Goal: Information Seeking & Learning: Learn about a topic

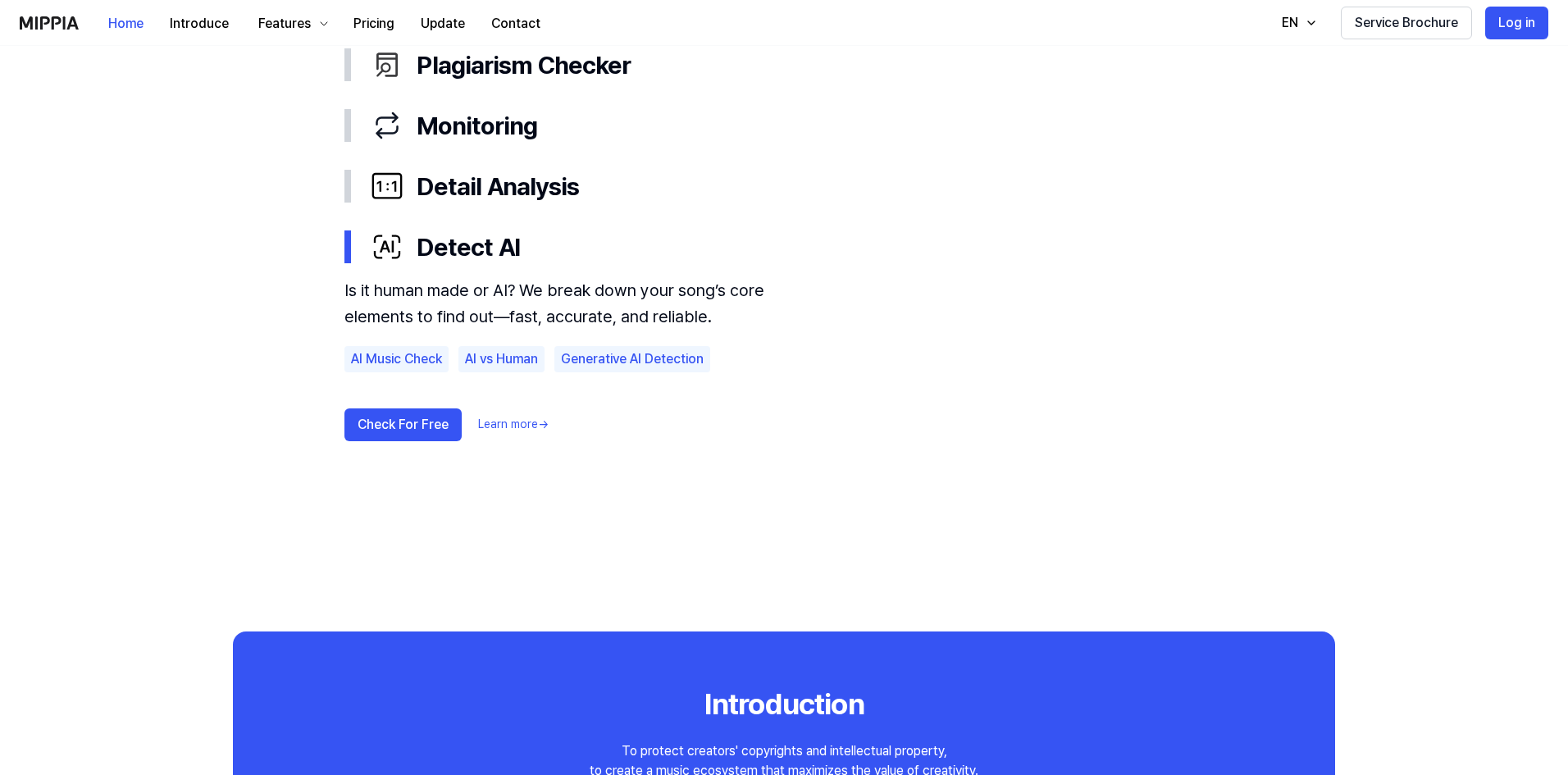
scroll to position [984, 0]
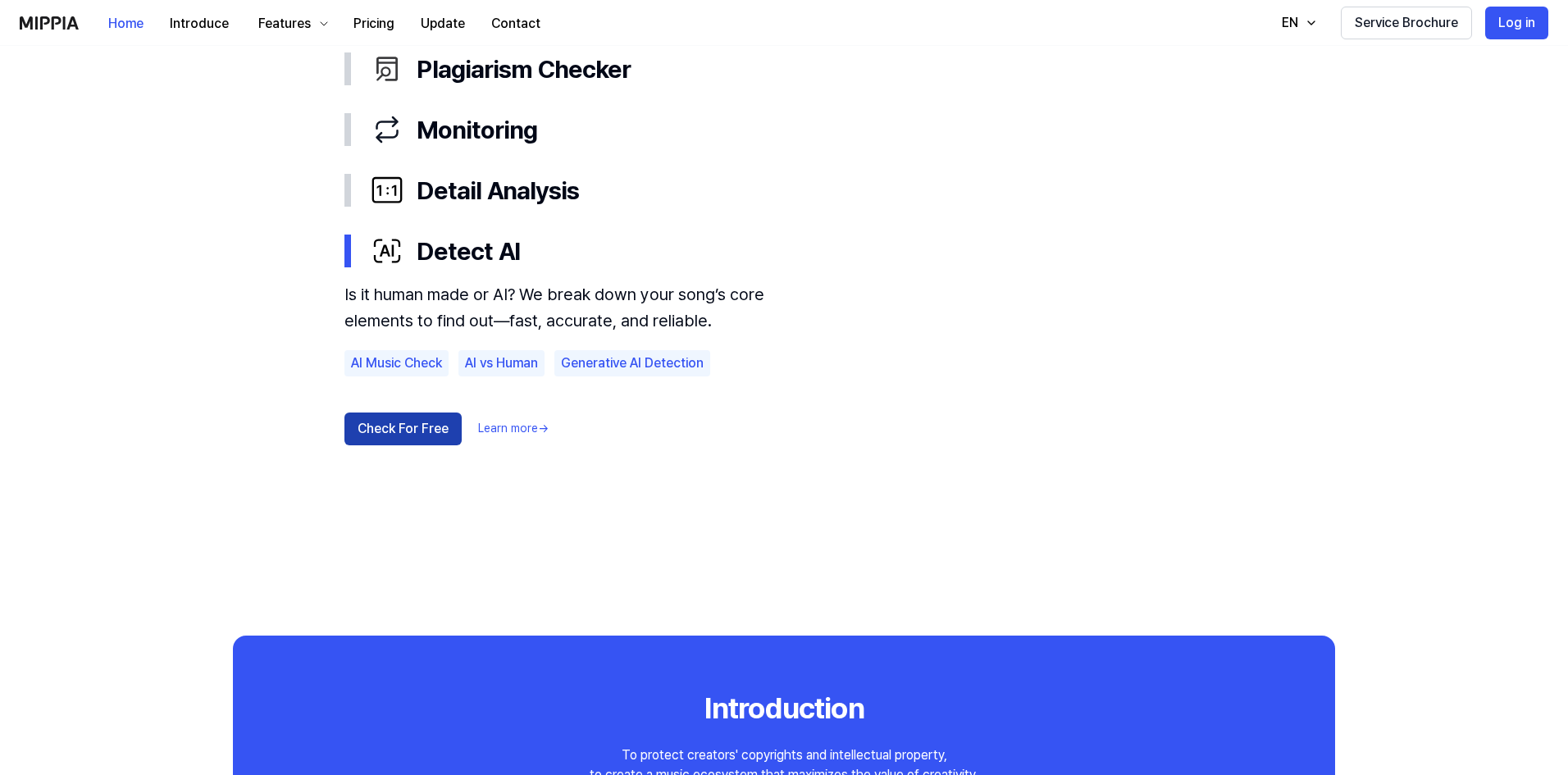
click at [419, 423] on button "Check For Free" at bounding box center [403, 428] width 117 height 33
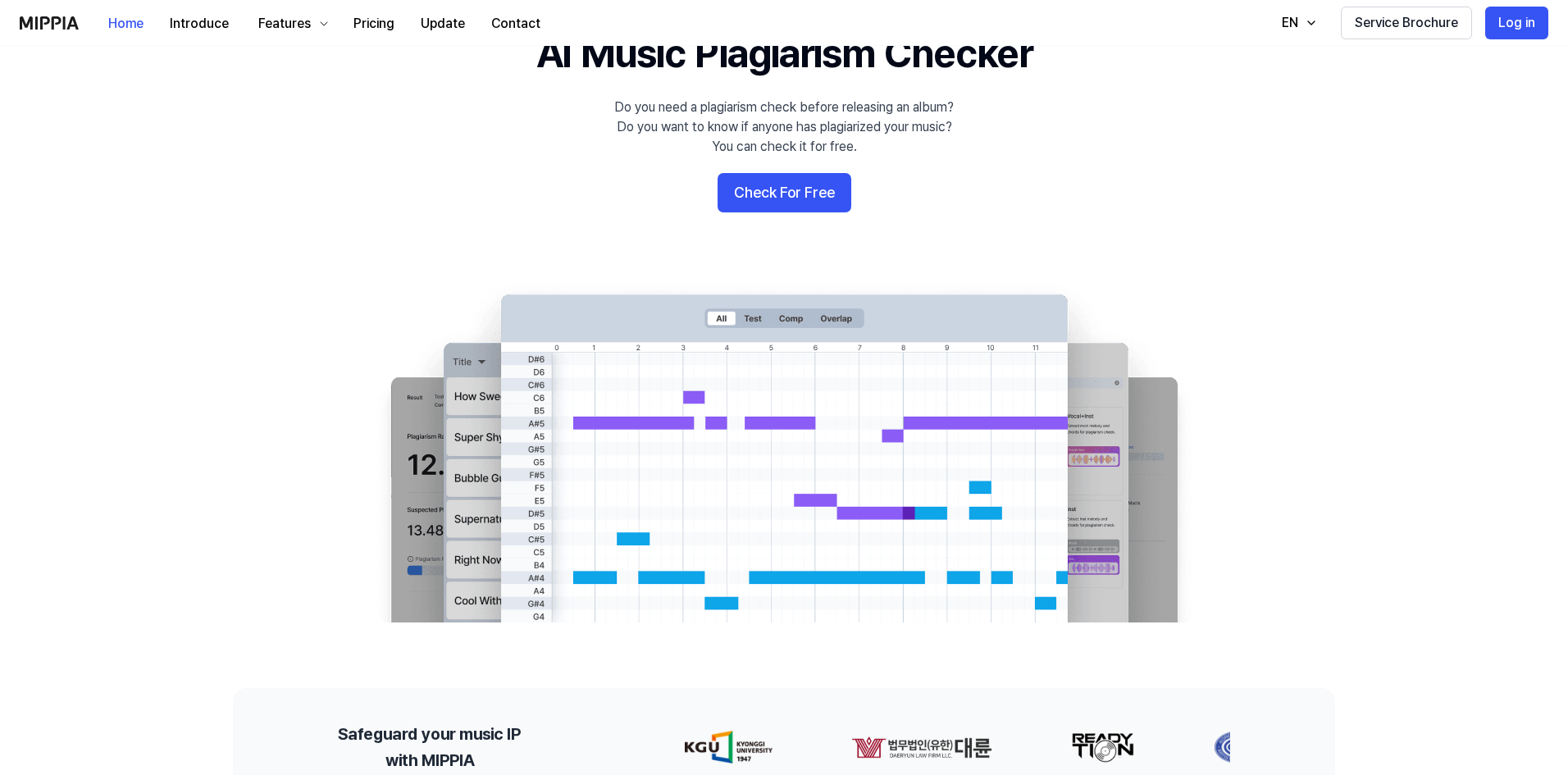
scroll to position [82, 0]
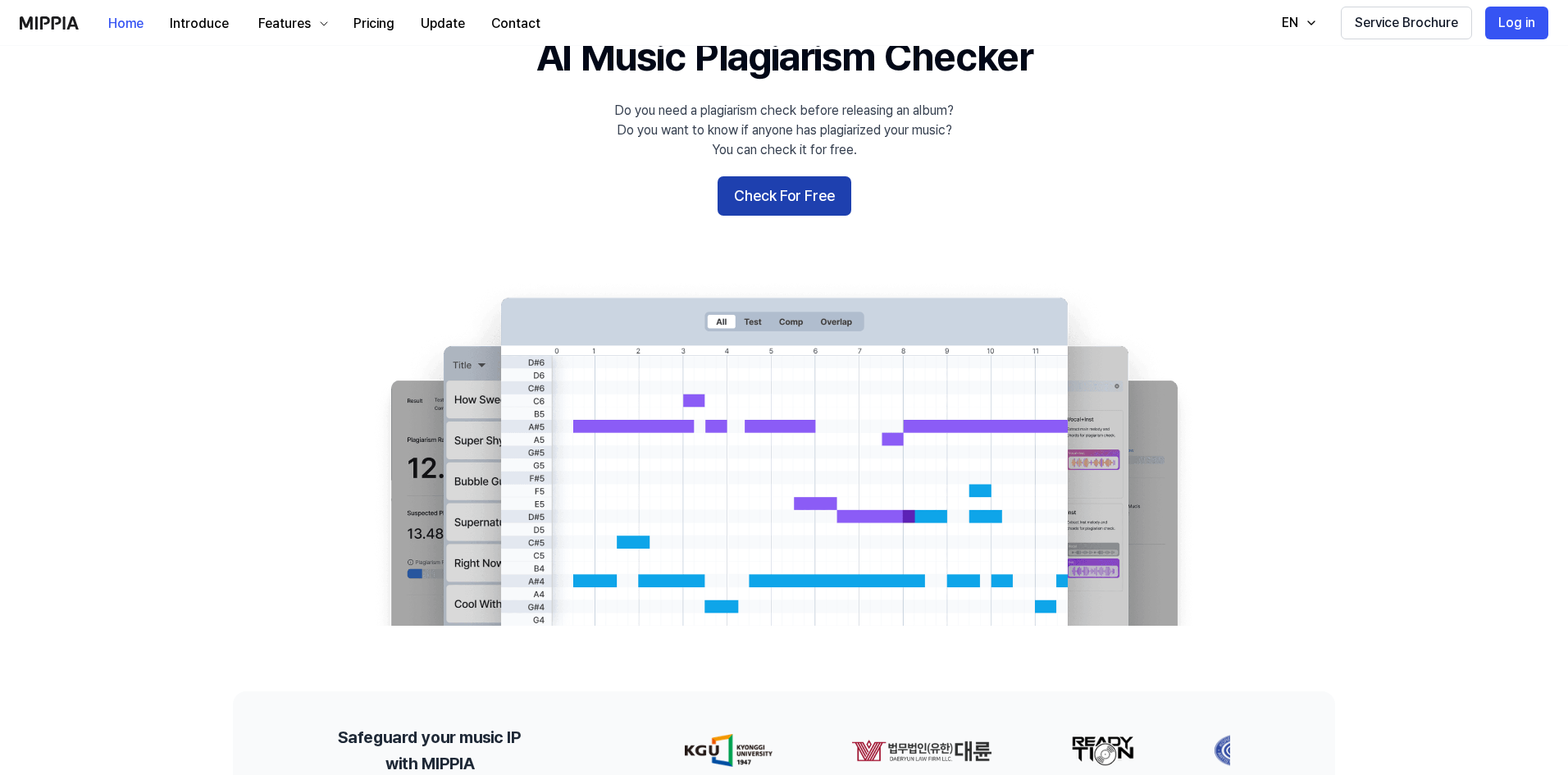
click at [793, 197] on button "Check For Free" at bounding box center [784, 196] width 134 height 39
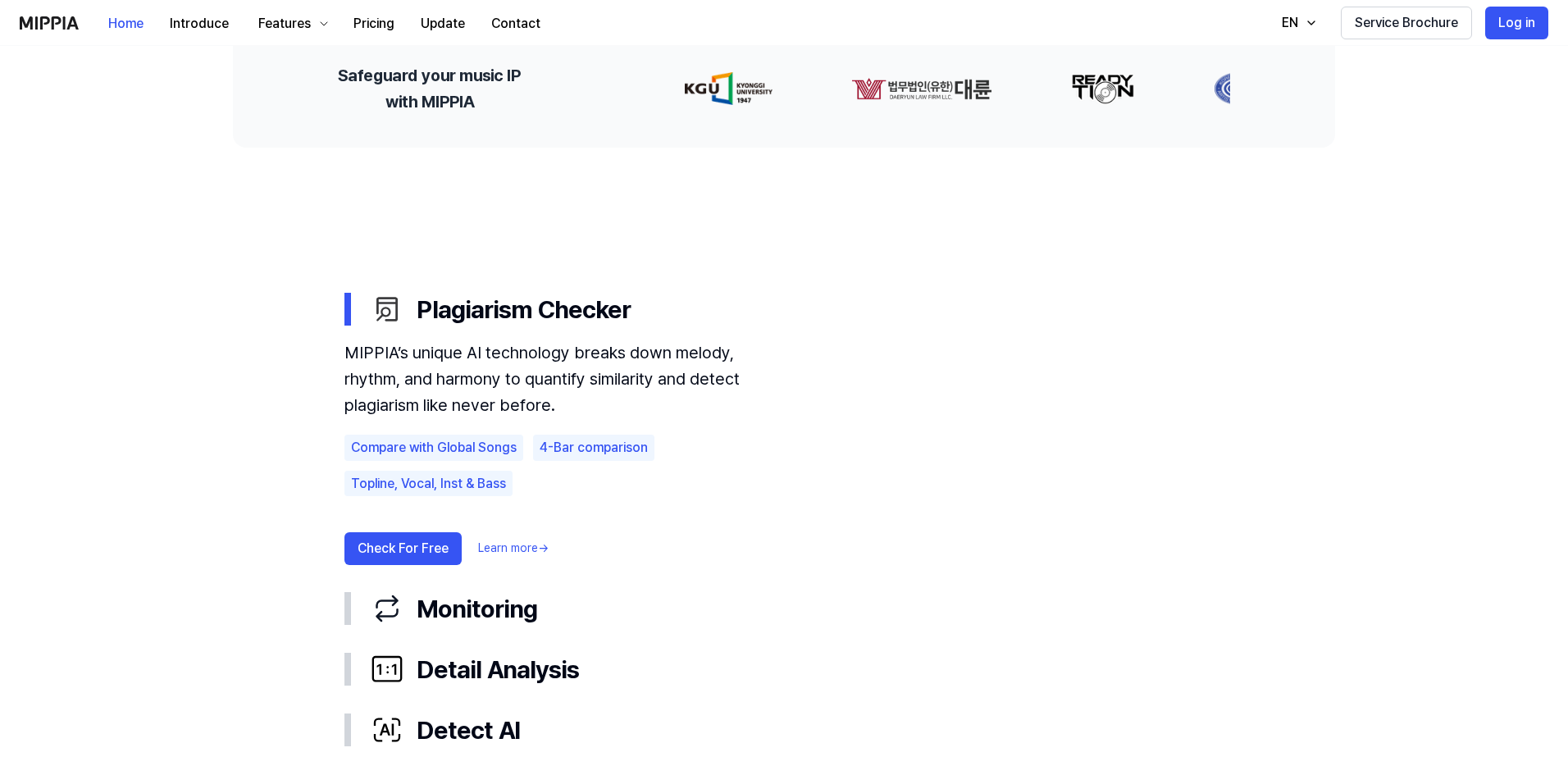
scroll to position [902, 0]
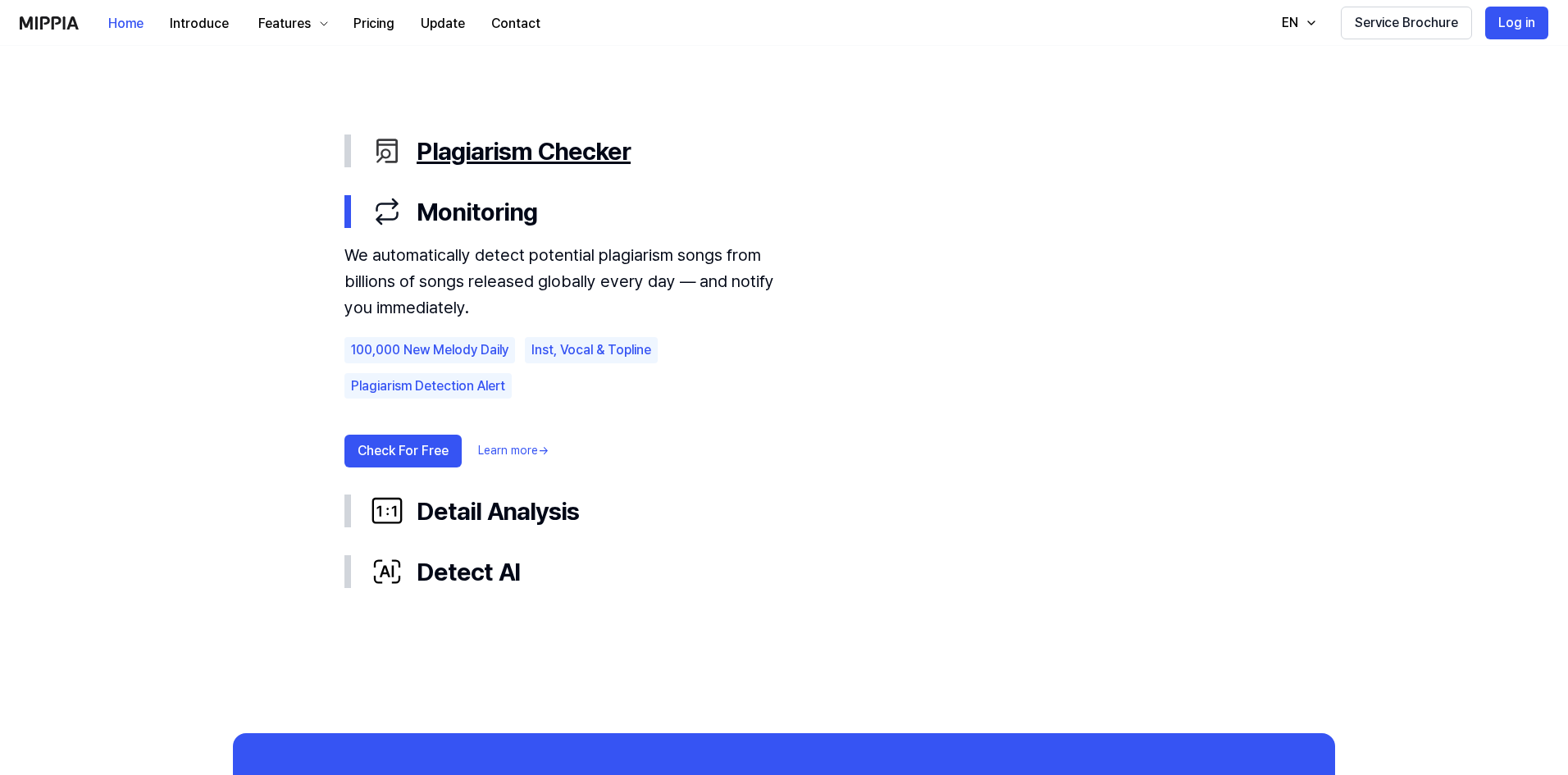
click at [536, 153] on div "Plagiarism Checker" at bounding box center [797, 151] width 853 height 35
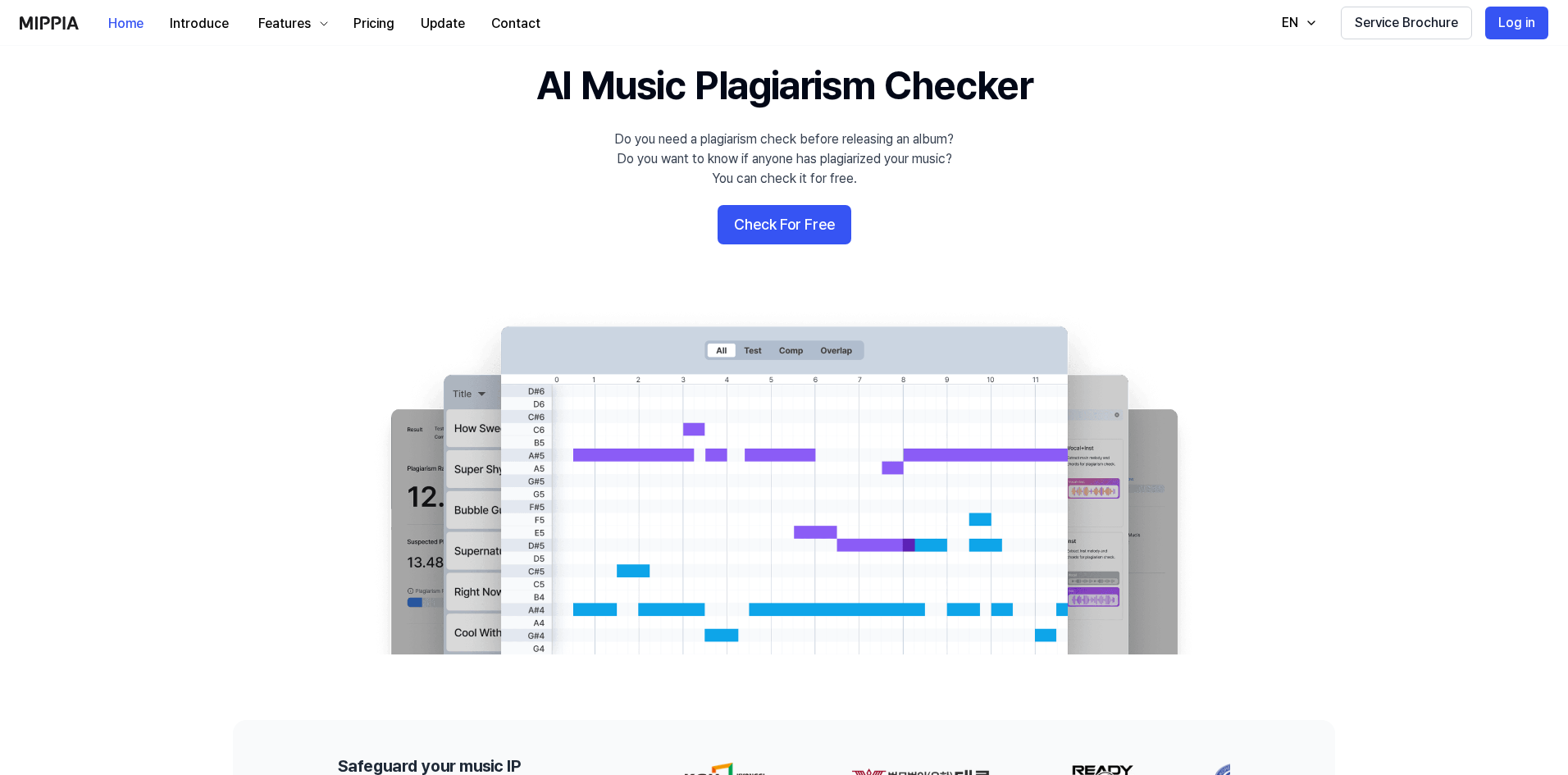
scroll to position [82, 0]
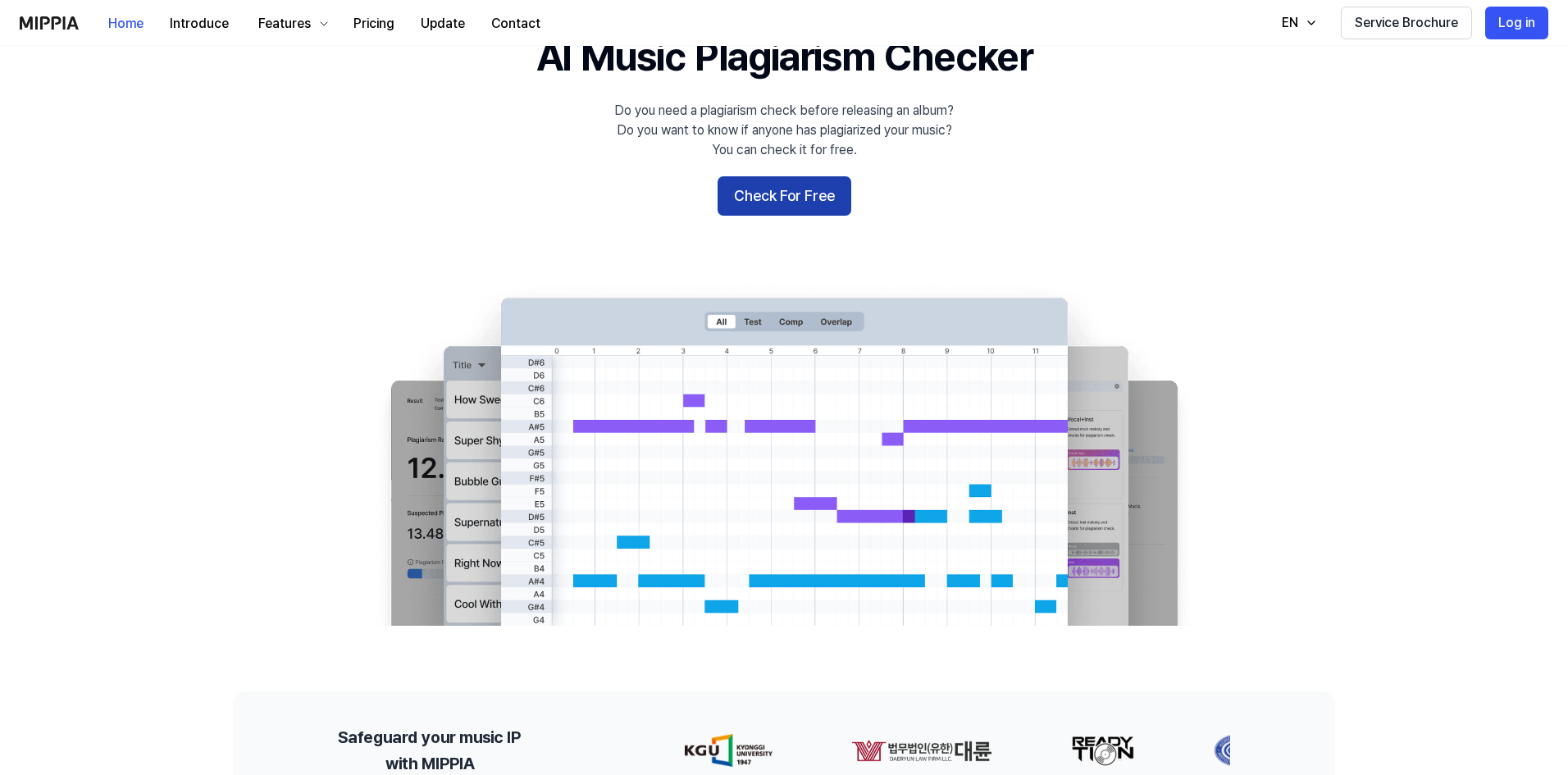
click at [784, 206] on button "Check For Free" at bounding box center [784, 196] width 134 height 39
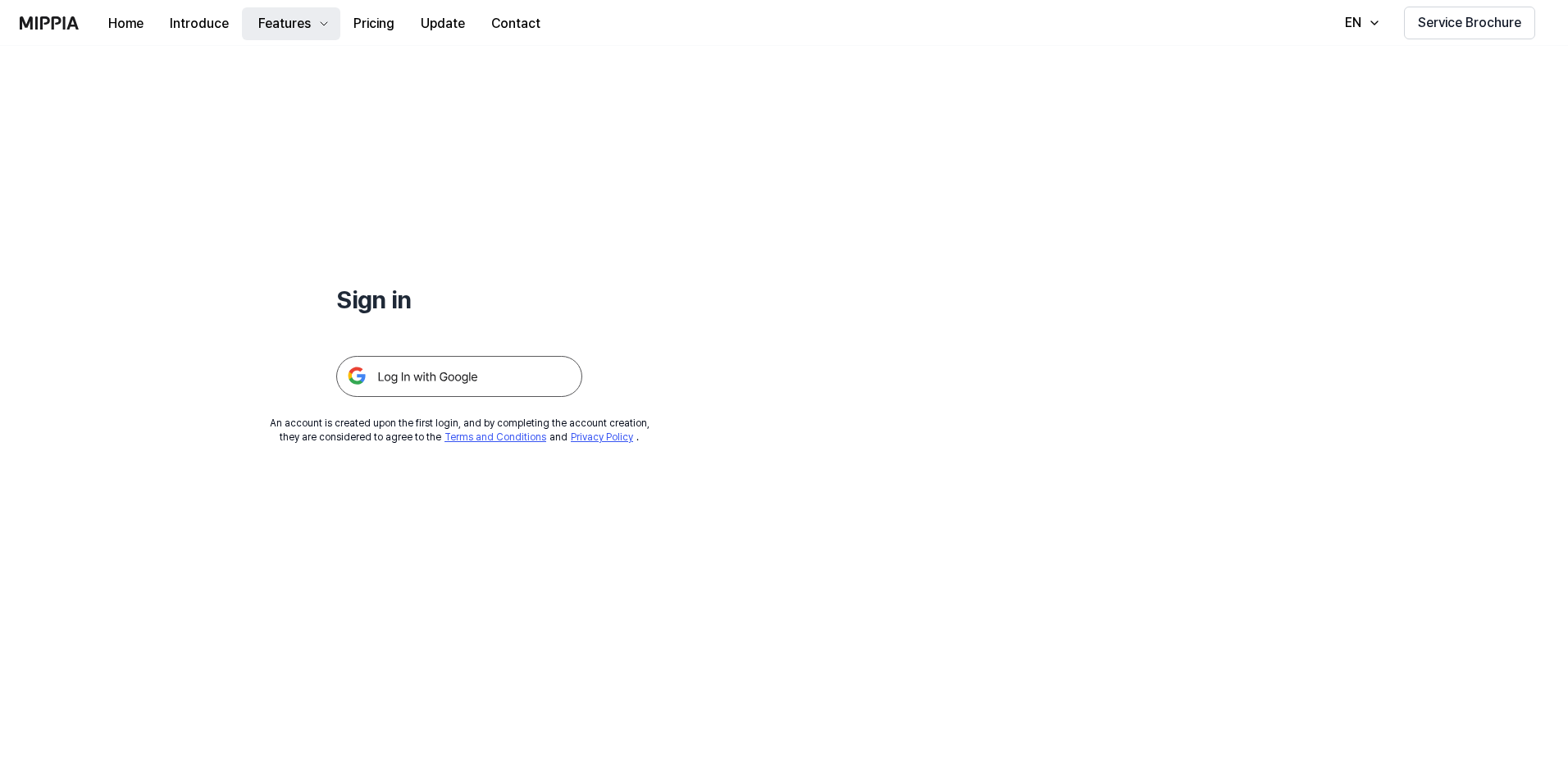
click at [293, 14] on div "Features" at bounding box center [285, 24] width 59 height 20
click at [387, 24] on button "Pricing" at bounding box center [374, 23] width 67 height 33
